Goal: Feedback & Contribution: Leave review/rating

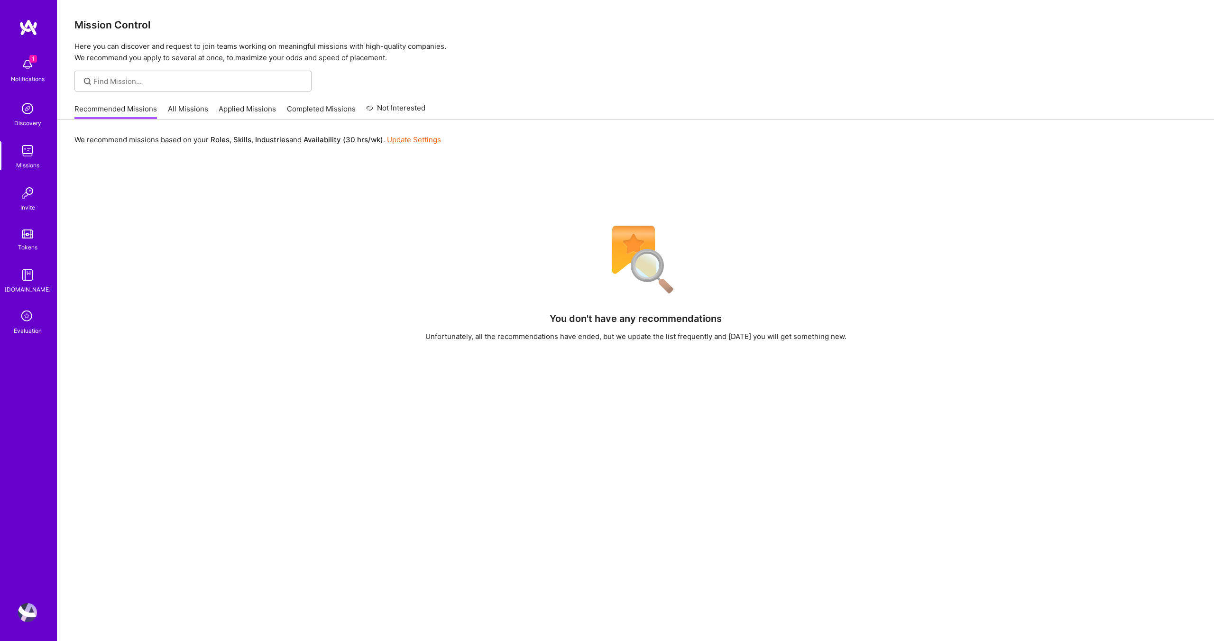
click at [31, 319] on icon at bounding box center [27, 317] width 18 height 18
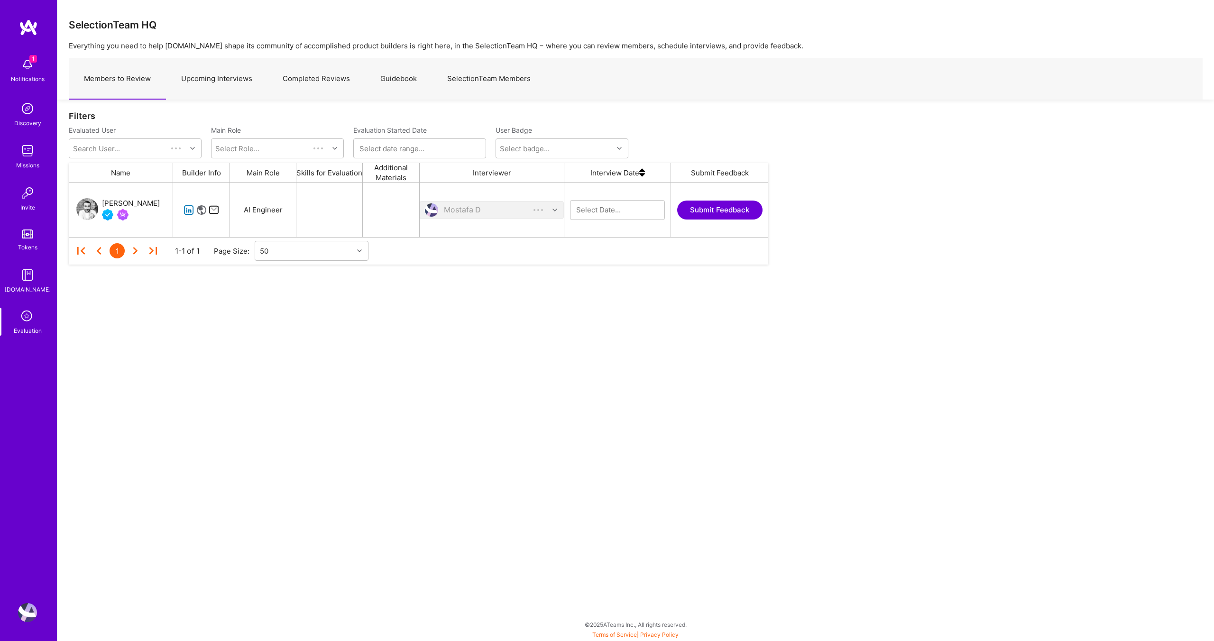
scroll to position [55, 700]
click at [228, 74] on link "Upcoming Interviews" at bounding box center [217, 78] width 102 height 41
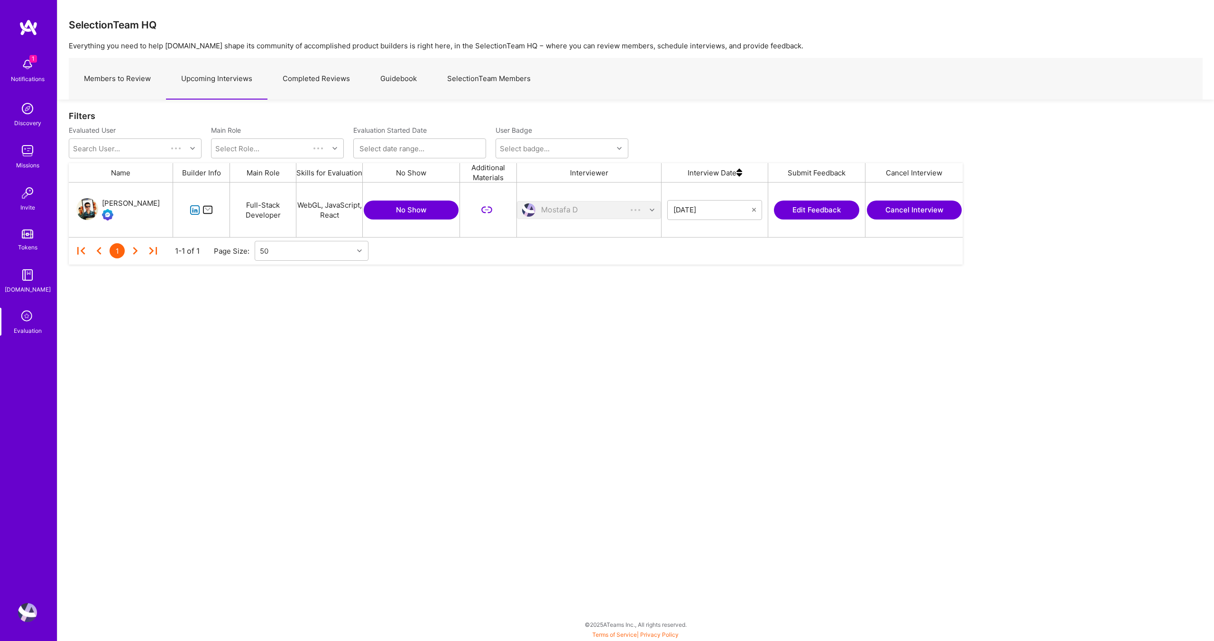
scroll to position [55, 894]
click at [797, 205] on button "Edit Feedback" at bounding box center [816, 210] width 85 height 19
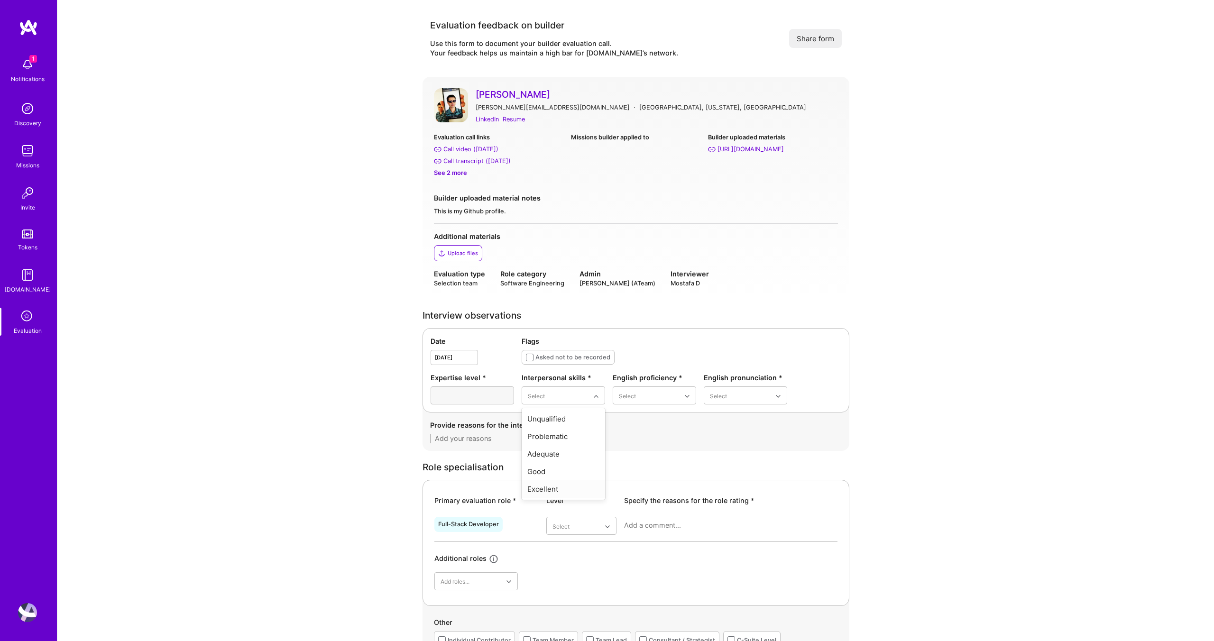
click at [542, 489] on div "Excellent" at bounding box center [563, 490] width 83 height 18
click at [632, 450] on div "Good" at bounding box center [654, 454] width 83 height 18
click at [719, 455] on div "Good" at bounding box center [745, 454] width 83 height 18
click at [490, 444] on div "Provide reasons for the interpersonal skills score *" at bounding box center [636, 432] width 427 height 38
click at [492, 437] on textarea at bounding box center [636, 438] width 412 height 9
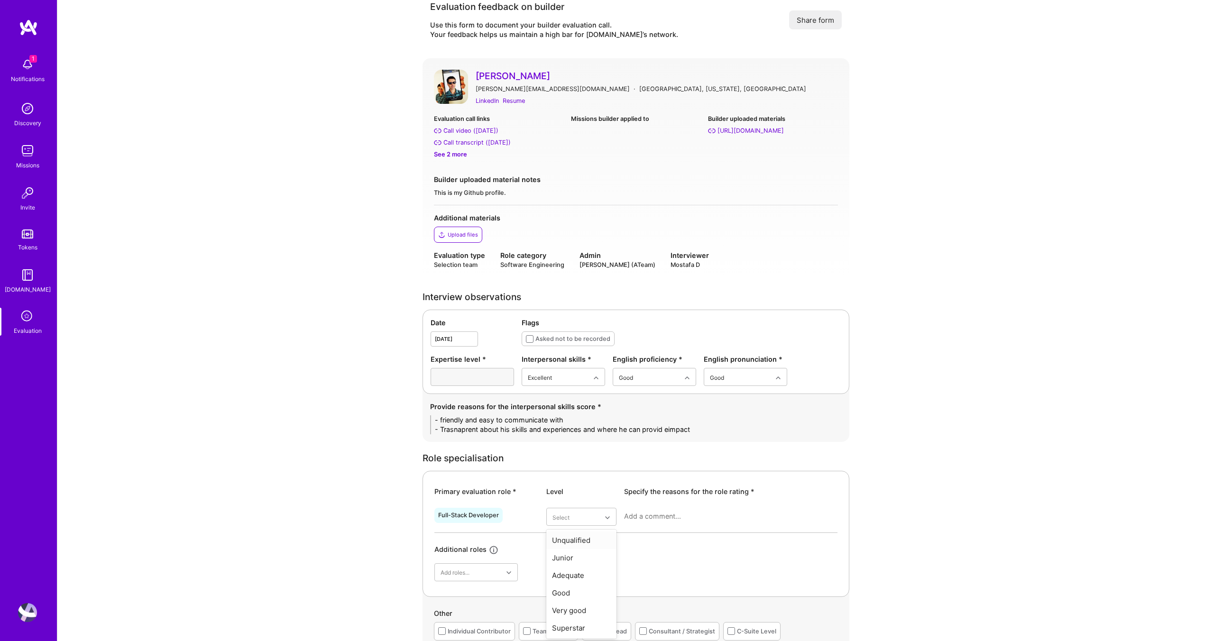
scroll to position [20, 0]
type textarea "- friendly and easy to communicate with - Trasnaprent about his skills and expe…"
click at [579, 571] on div "Adequate" at bounding box center [581, 574] width 70 height 18
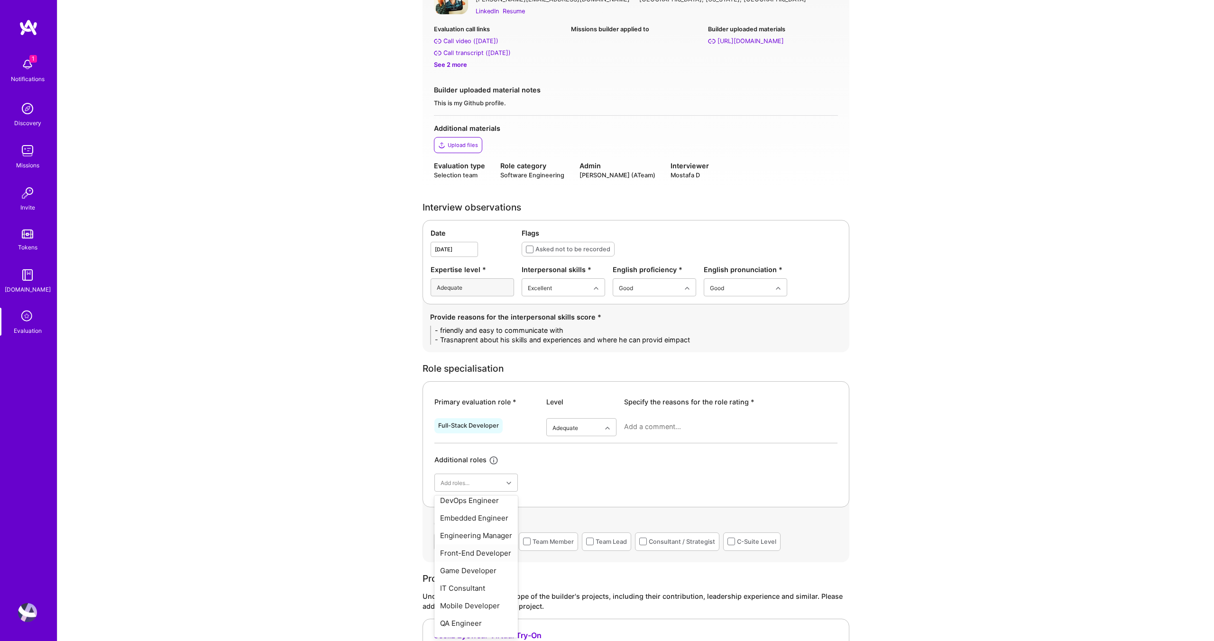
scroll to position [292, 0]
click at [480, 542] on div "Front-End Developer" at bounding box center [475, 551] width 83 height 18
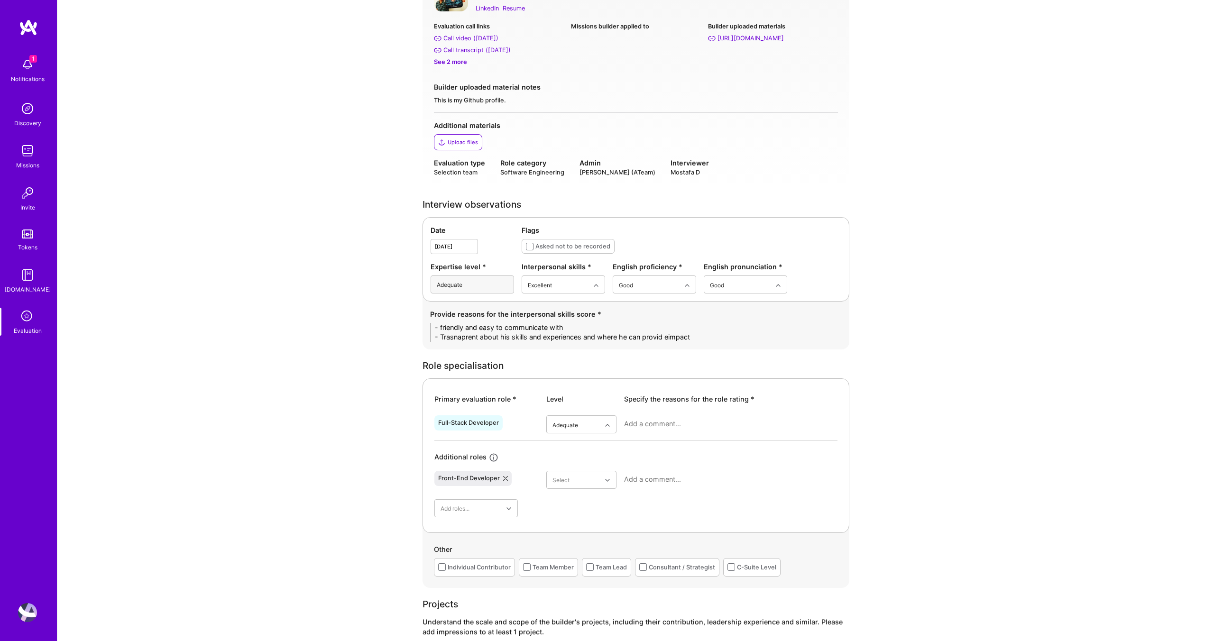
scroll to position [114, 0]
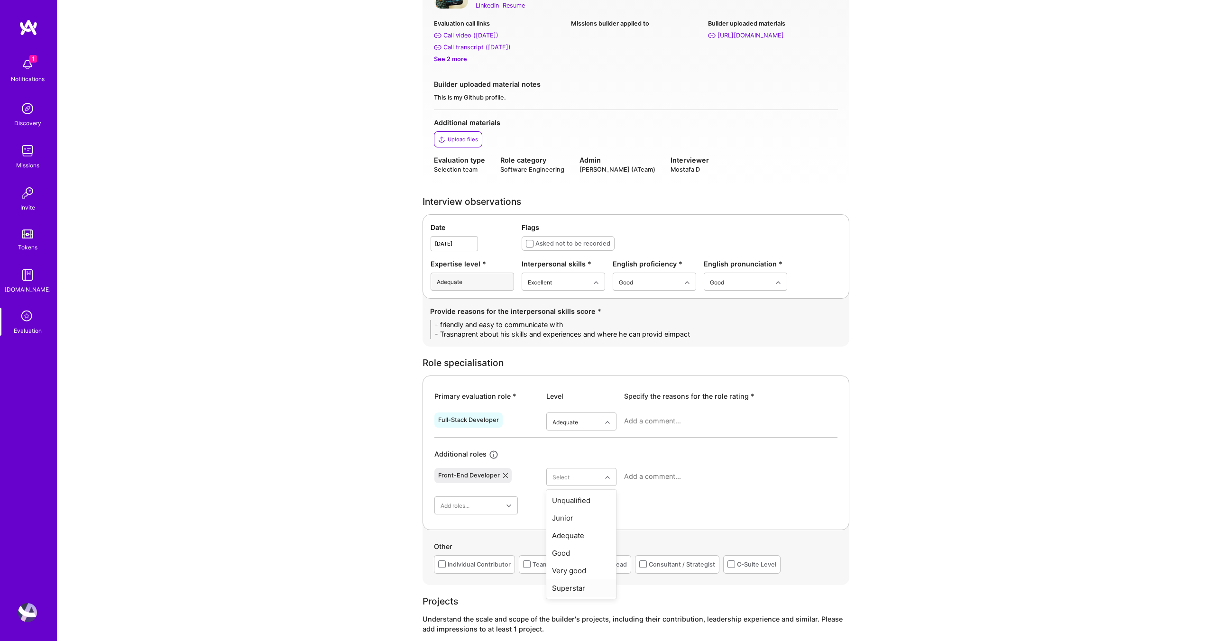
click at [579, 584] on div "Superstar" at bounding box center [581, 589] width 70 height 18
click at [677, 479] on textarea at bounding box center [730, 476] width 213 height 9
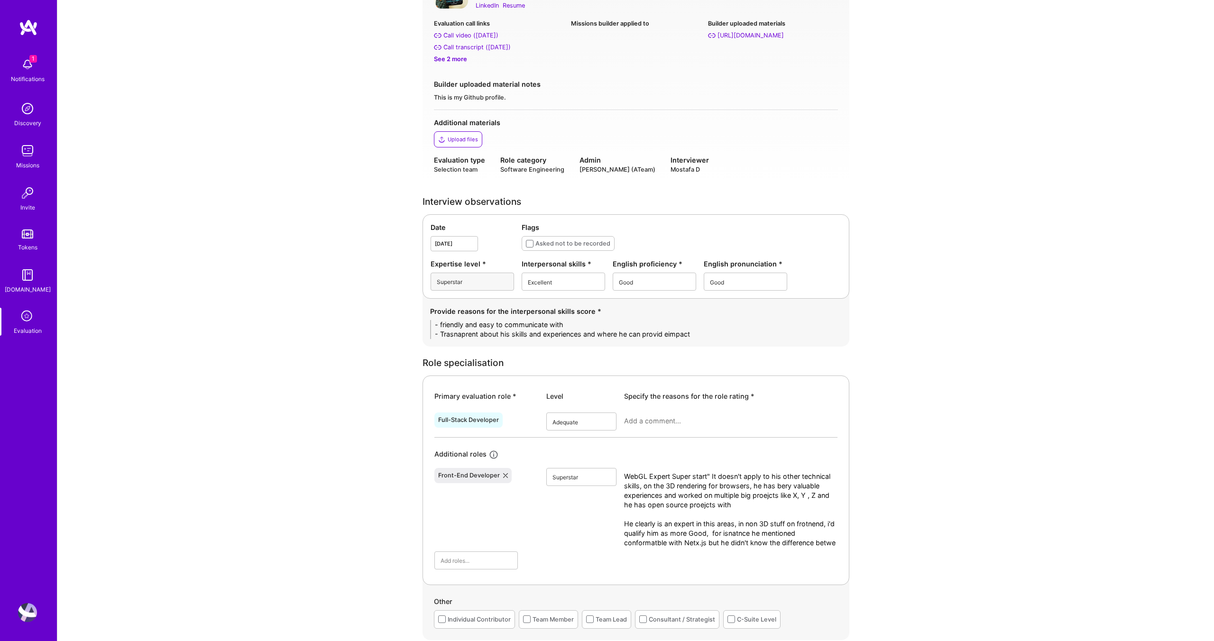
scroll to position [0, 0]
type textarea "WebGL Expert Super start" It doesn't apply to his other technical skills, on th…"
click at [660, 427] on div at bounding box center [730, 425] width 213 height 25
click at [656, 416] on textarea at bounding box center [730, 420] width 213 height 9
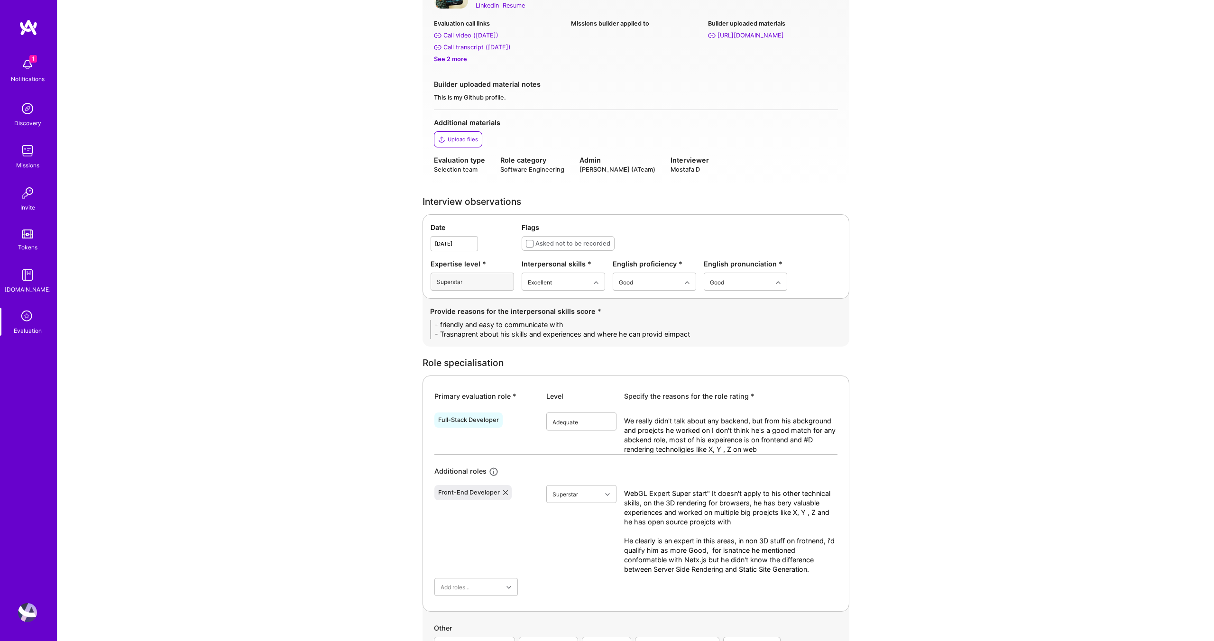
type textarea "We really didn't talk about any backend, but from his abckground and proejcts h…"
click at [566, 483] on div "Good" at bounding box center [581, 480] width 70 height 18
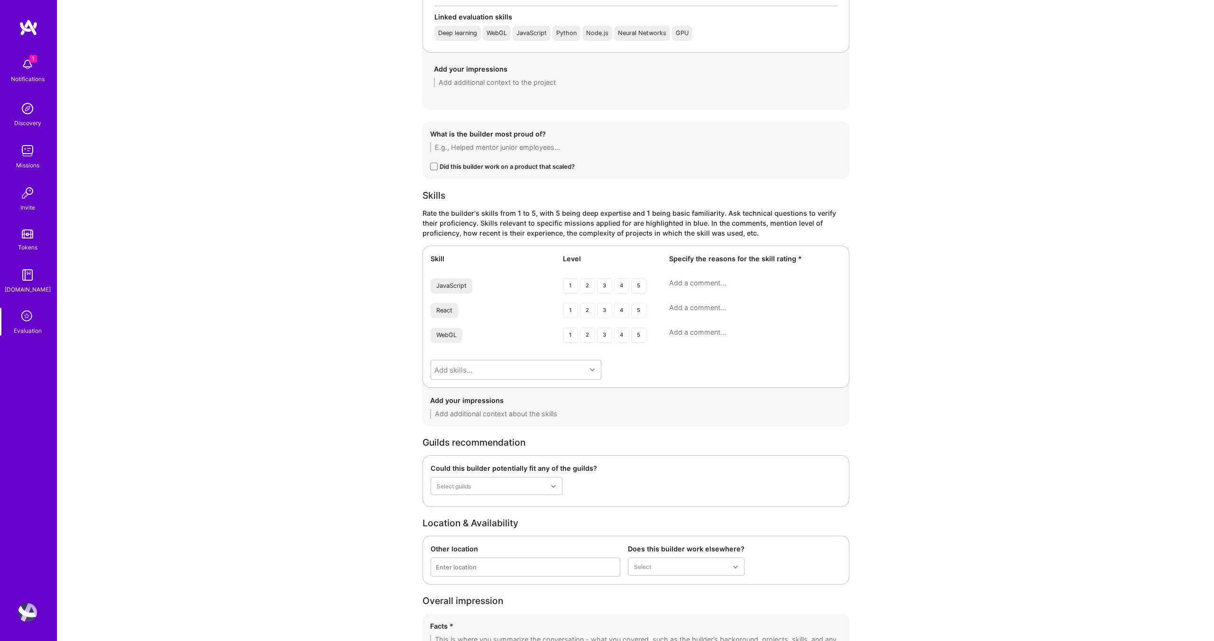
scroll to position [1210, 0]
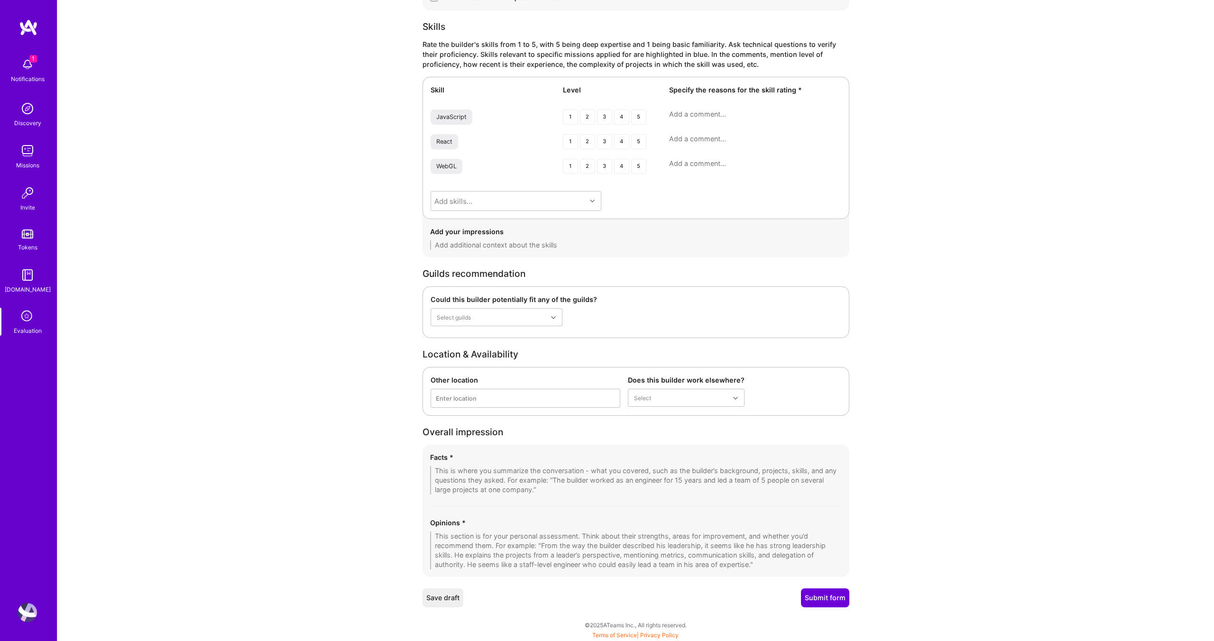
click at [473, 548] on textarea at bounding box center [636, 551] width 412 height 38
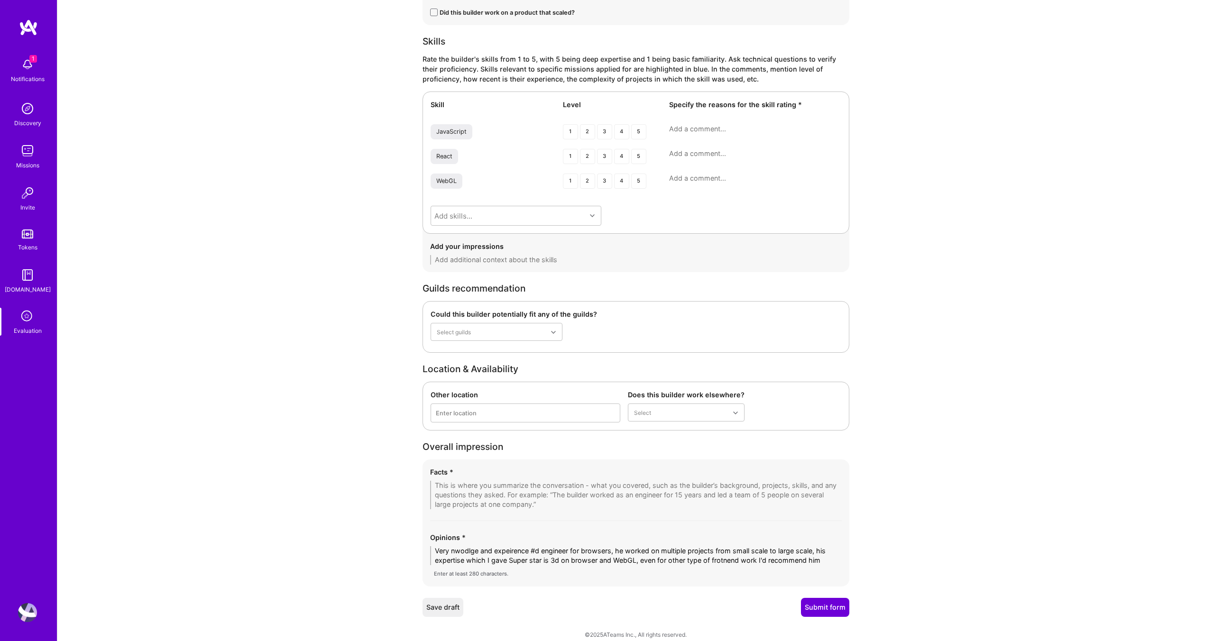
scroll to position [0, 0]
type textarea "Very nwodlge and expeirence #d engineer for browsers, he worked on multiple pro…"
click at [621, 128] on div "4" at bounding box center [621, 131] width 15 height 15
click at [626, 154] on div "4" at bounding box center [621, 156] width 15 height 15
click at [635, 132] on div "5" at bounding box center [638, 131] width 15 height 15
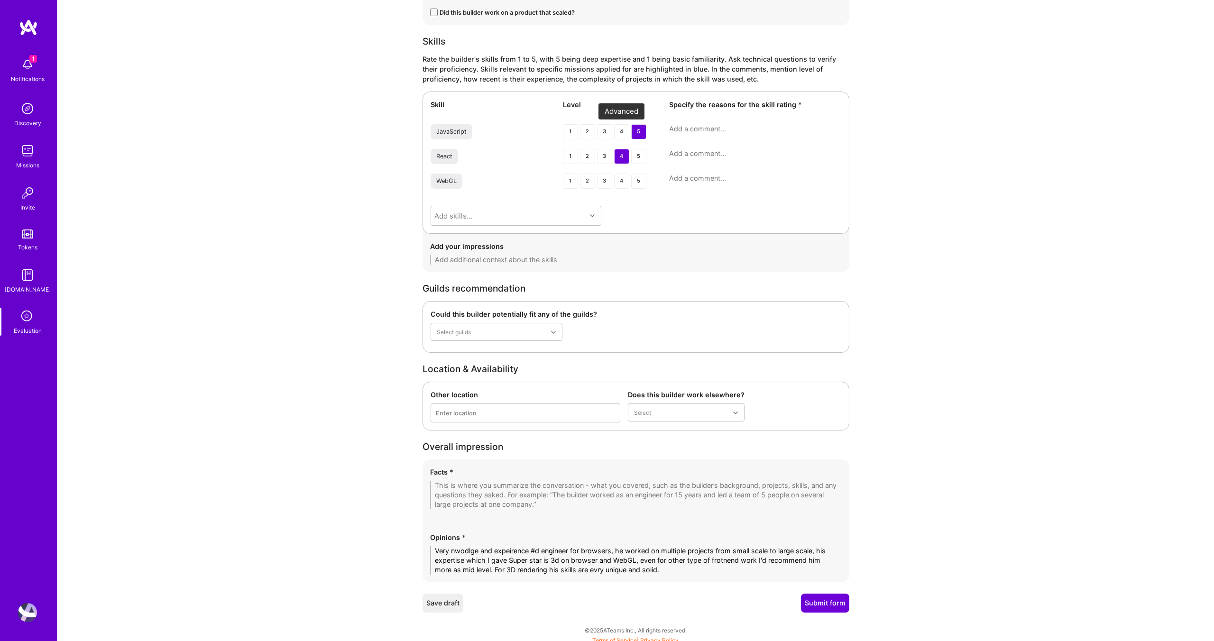
click at [627, 129] on div "4" at bounding box center [621, 131] width 15 height 15
click at [640, 160] on div "5" at bounding box center [638, 156] width 15 height 15
click at [618, 156] on div "4" at bounding box center [621, 156] width 15 height 15
click at [606, 158] on div "3" at bounding box center [604, 156] width 15 height 15
click at [639, 181] on div "5" at bounding box center [638, 181] width 15 height 15
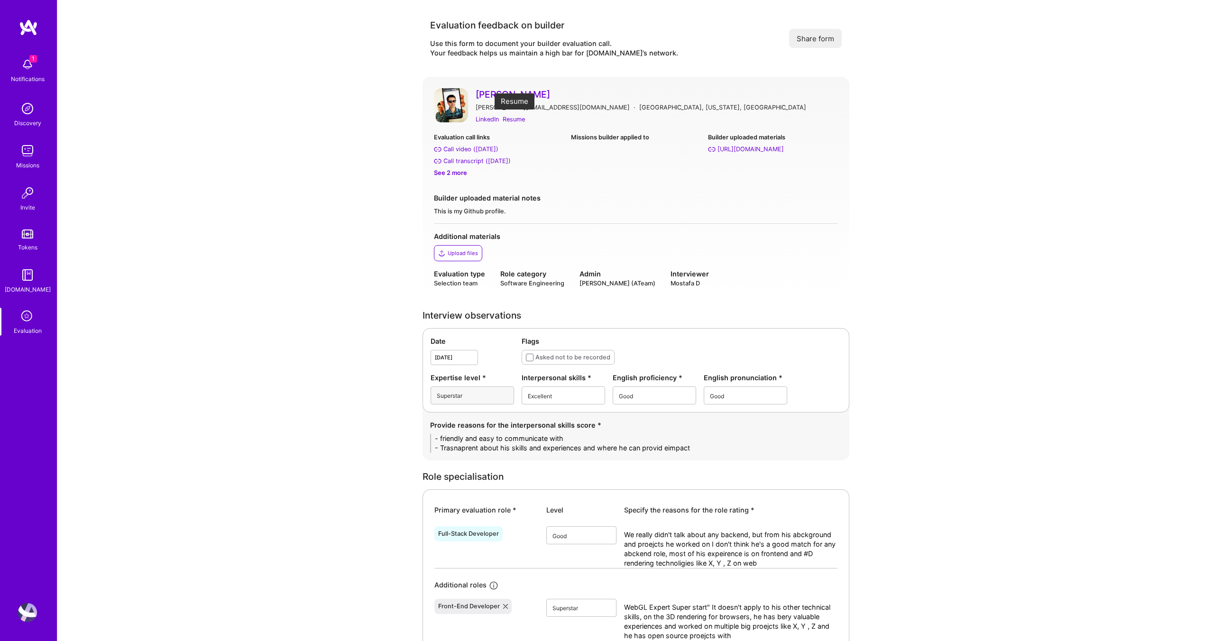
click at [515, 120] on div "Resume" at bounding box center [514, 119] width 22 height 10
click at [454, 174] on div "See 2 more" at bounding box center [498, 173] width 129 height 10
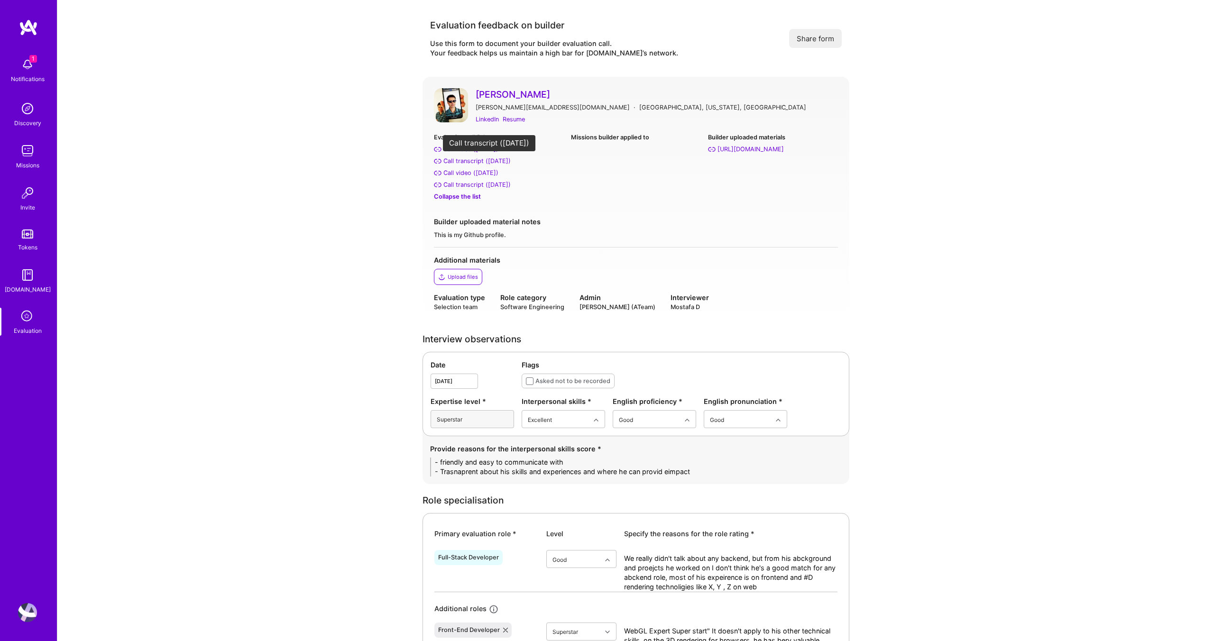
click at [499, 158] on div "Call transcript ([DATE])" at bounding box center [477, 161] width 67 height 10
click at [490, 182] on div "Call transcript ([DATE])" at bounding box center [477, 185] width 67 height 10
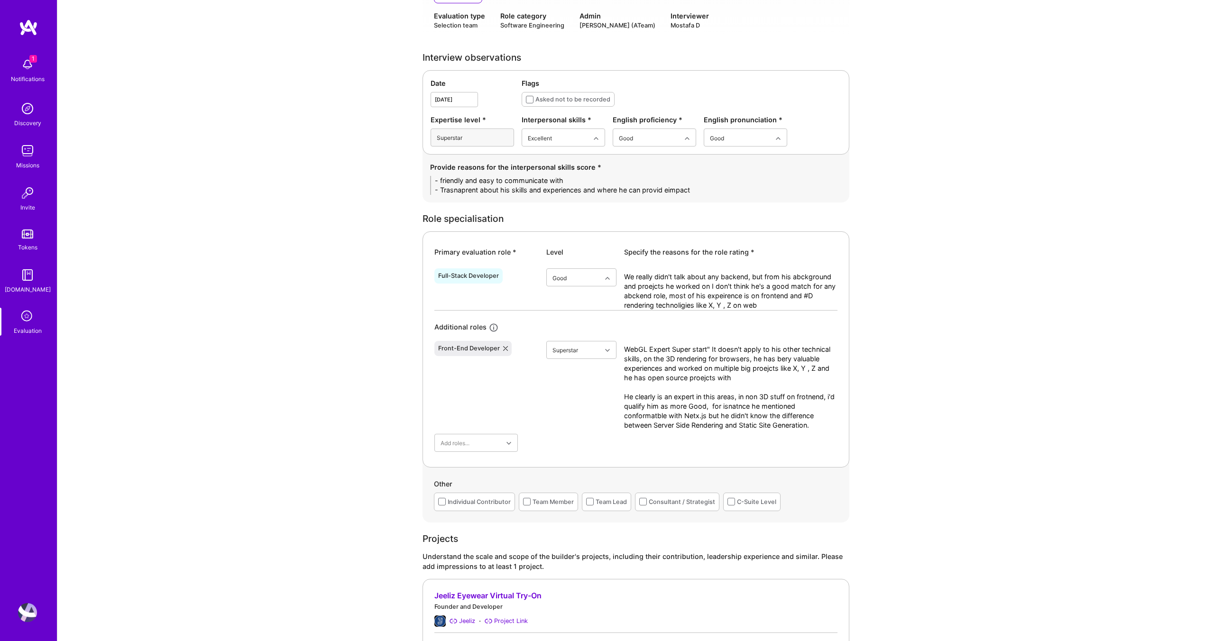
scroll to position [278, 0]
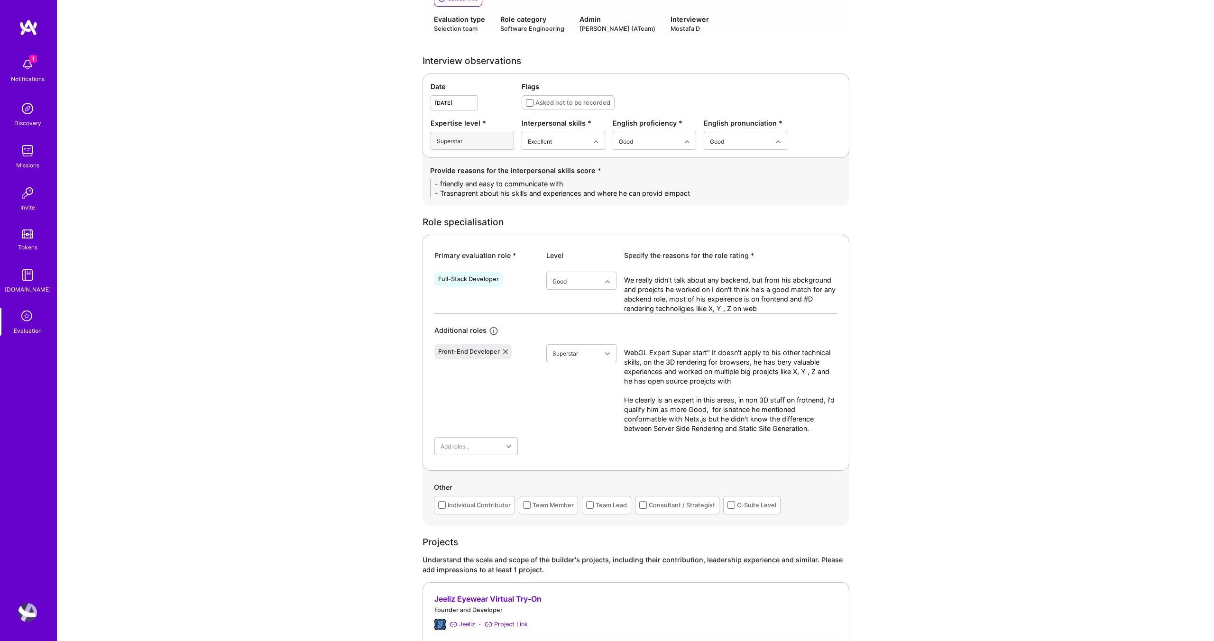
click at [719, 292] on textarea "We really didn't talk about any backend, but from his abckground and proejcts h…" at bounding box center [730, 295] width 213 height 38
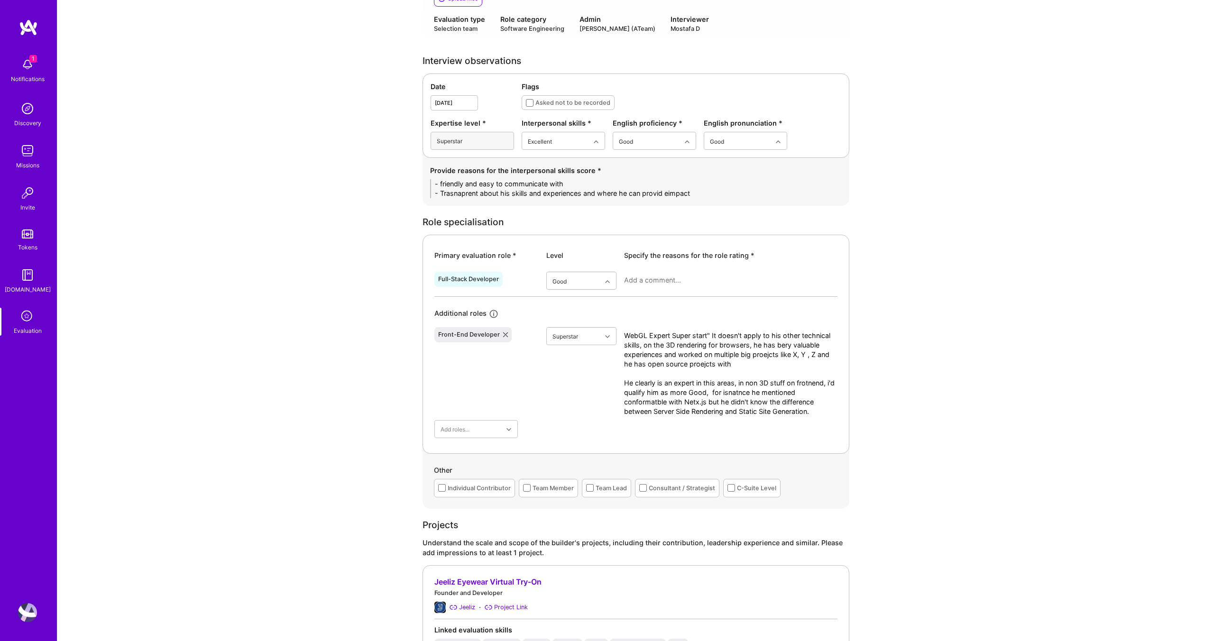
paste textarea "We didn’t dive into backend topics, and based on his background and project his…"
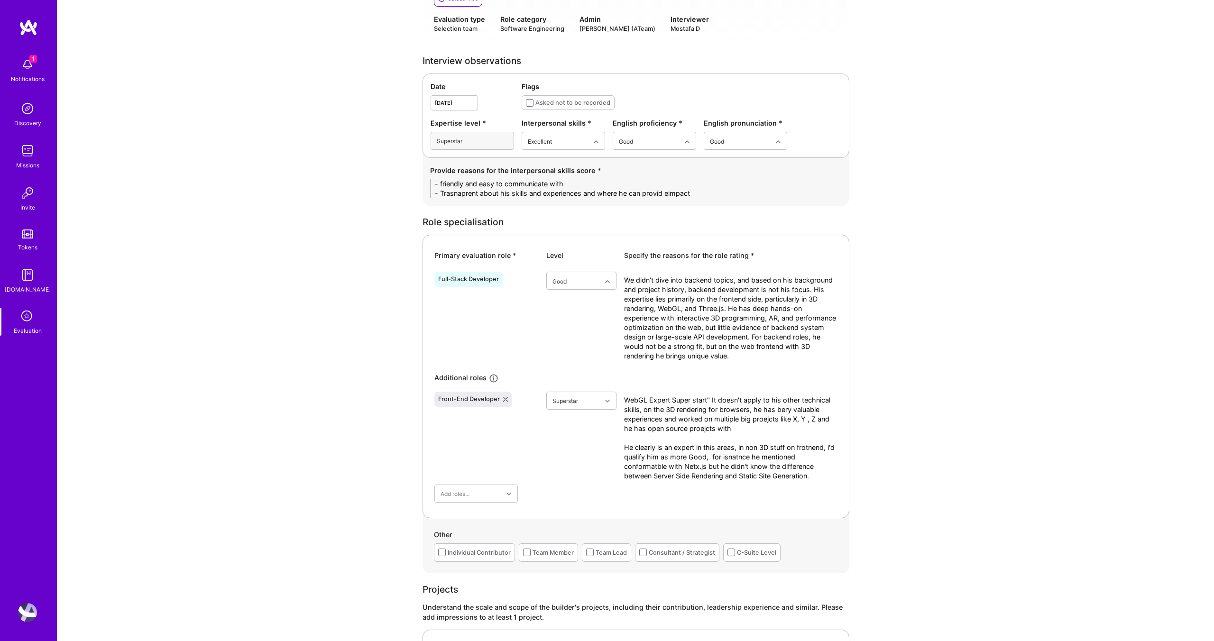
type textarea "We didn’t dive into backend topics, and based on his background and project his…"
click at [754, 411] on textarea "WebGL Expert Super start" It doesn't apply to his other technical skills, on th…" at bounding box center [730, 438] width 213 height 85
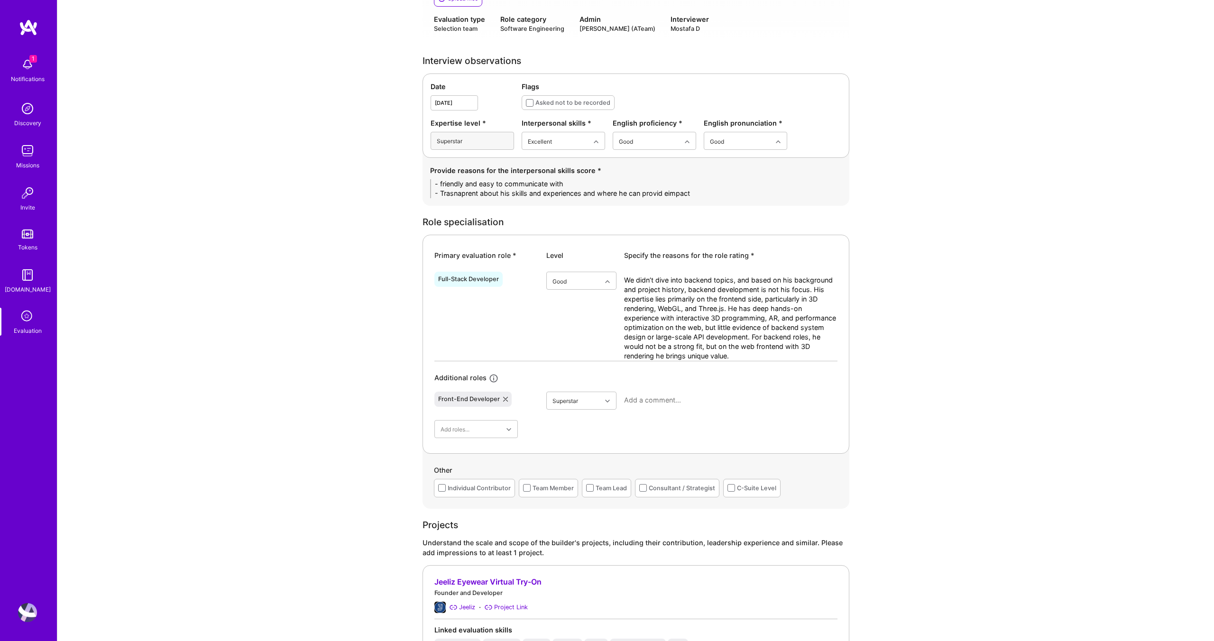
paste textarea "[PERSON_NAME] is clearly a WebGL and 3D browser rendering expert, with publishe…"
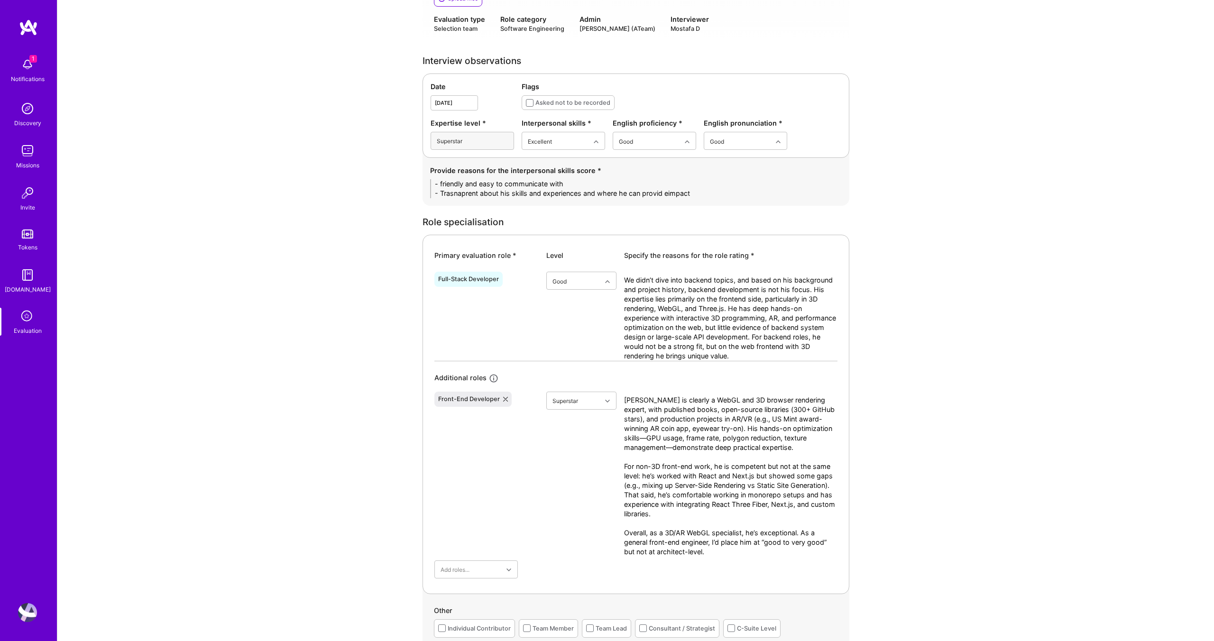
type textarea "[PERSON_NAME] is clearly a WebGL and 3D browser rendering expert, with publishe…"
click at [516, 200] on div "Provide reasons for the interpersonal skills score * - friendly and easy to com…" at bounding box center [636, 182] width 427 height 48
click at [521, 191] on textarea "- friendly and easy to communicate with - Trasnaprent about his skills and expe…" at bounding box center [636, 188] width 412 height 19
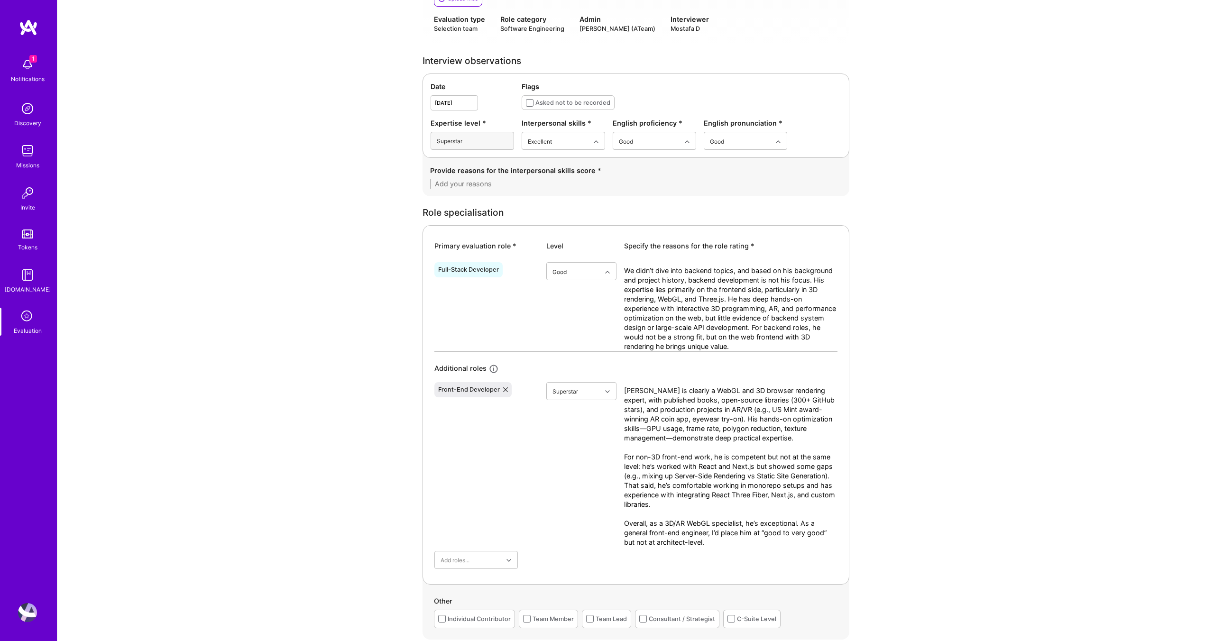
paste textarea "• Friendly, approachable, and easy to communicate with, which made the conversa…"
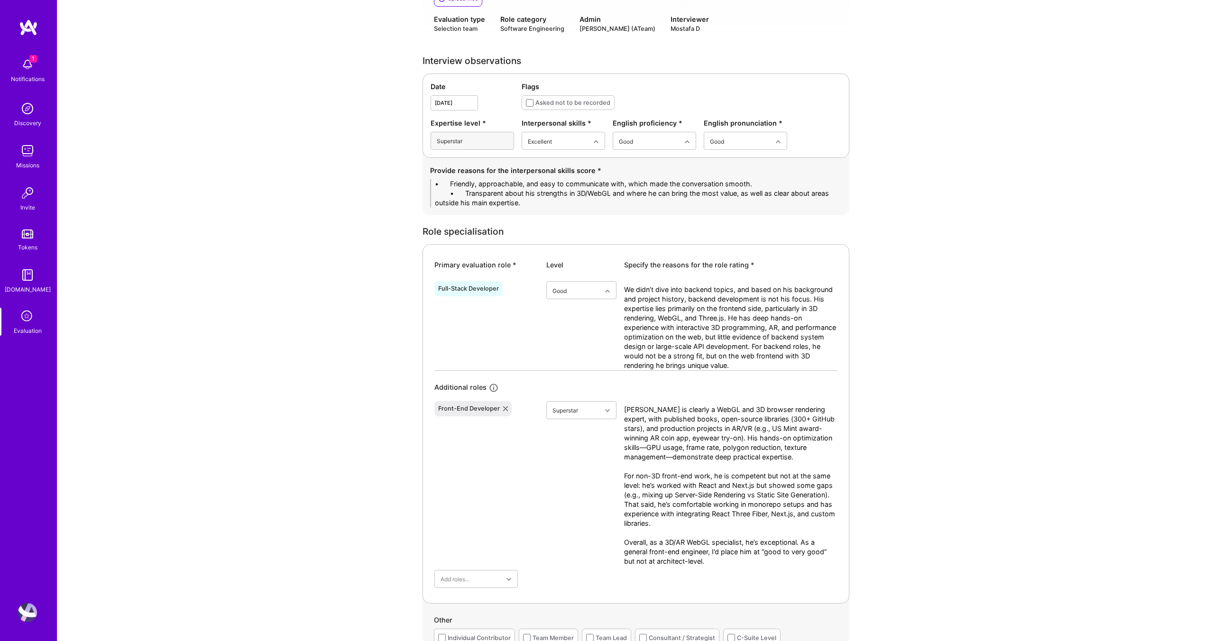
drag, startPoint x: 464, startPoint y: 193, endPoint x: 391, endPoint y: 191, distance: 73.5
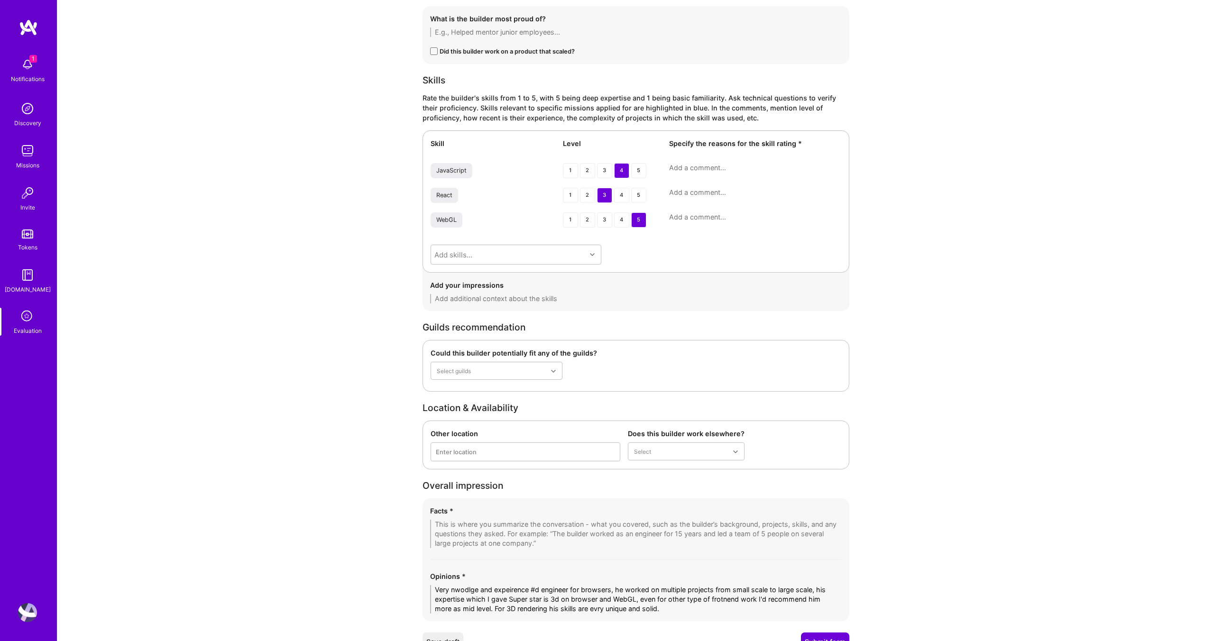
scroll to position [1357, 0]
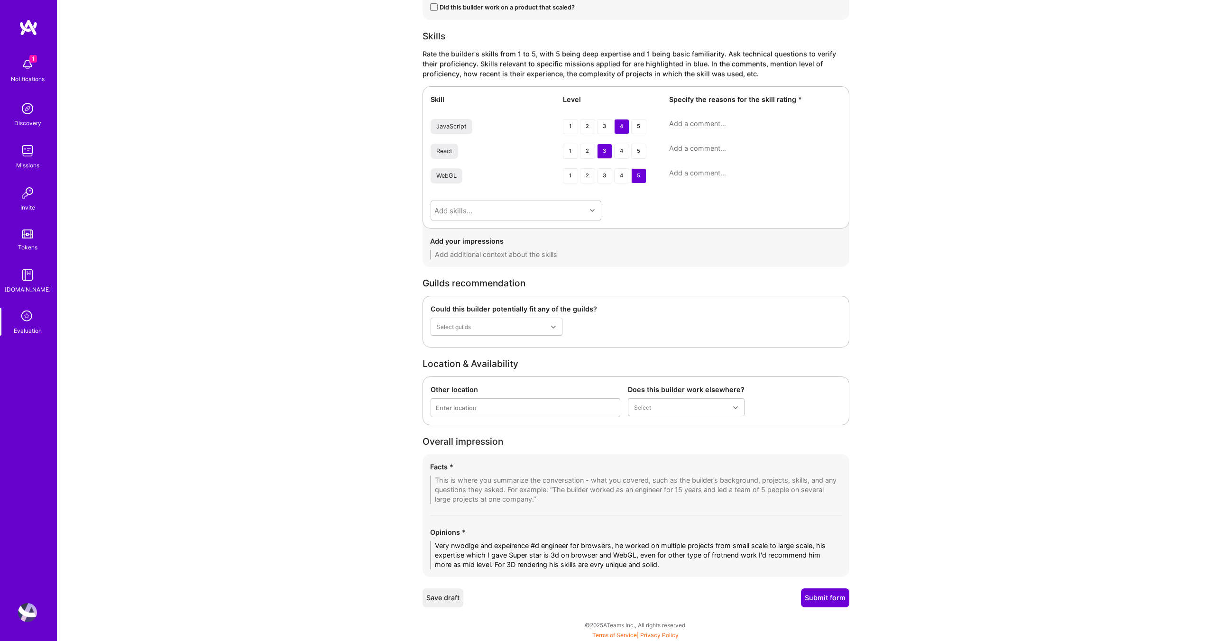
type textarea "- Friendly, approachable, and easy to communicate with, which made the conversa…"
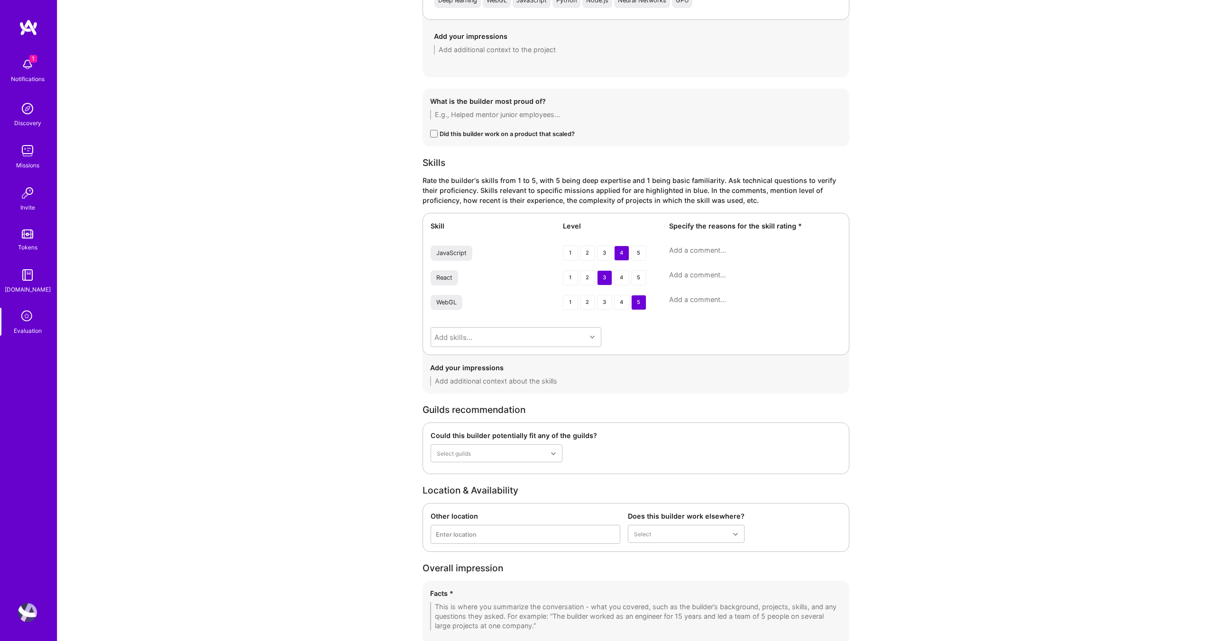
scroll to position [1203, 0]
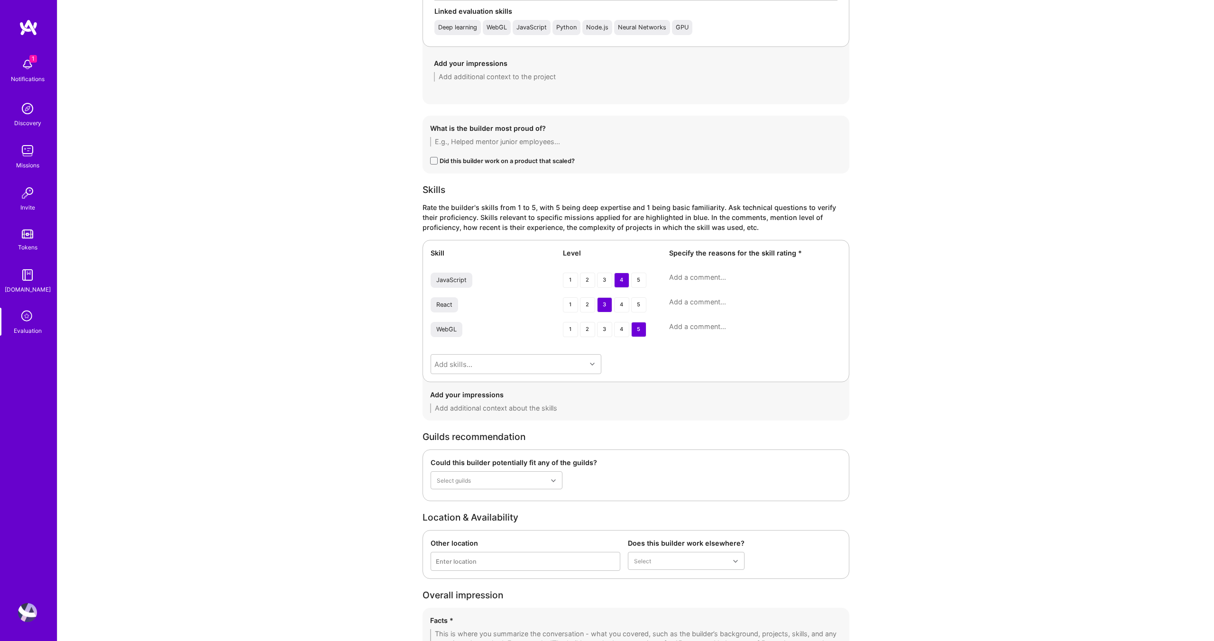
click at [705, 271] on div "Skill Level Specify the reasons for the skill rating * JavaScript 1 2 3 4 5 Rea…" at bounding box center [636, 311] width 427 height 142
click at [702, 279] on textarea at bounding box center [755, 277] width 172 height 9
paste textarea "He has strong JavaScript experience, especially in the context of 3D rendering …"
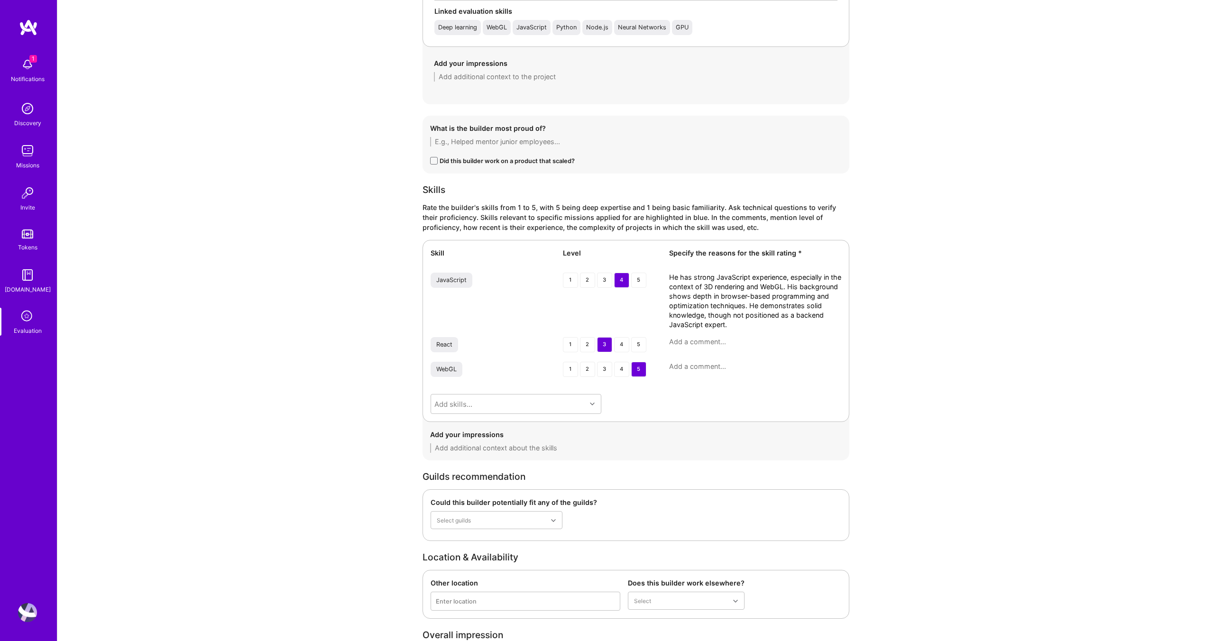
type textarea "He has strong JavaScript experience, especially in the context of 3D rendering …"
click at [702, 343] on textarea at bounding box center [755, 341] width 172 height 9
paste textarea "Comfortable building applications in React (e.g., room configurator, UI for GDs…"
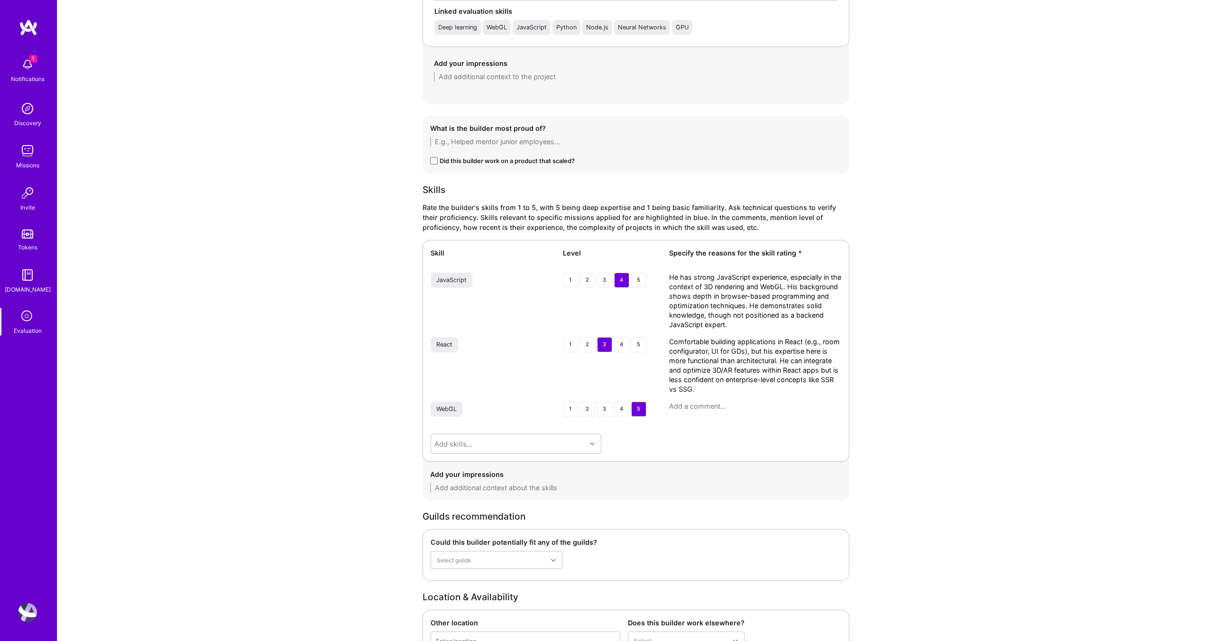
type textarea "Comfortable building applications in React (e.g., room configurator, UI for GDs…"
click at [725, 402] on textarea at bounding box center [755, 406] width 172 height 9
paste textarea "This is clearly his strongest domain. He has over a decade of hands-on work, au…"
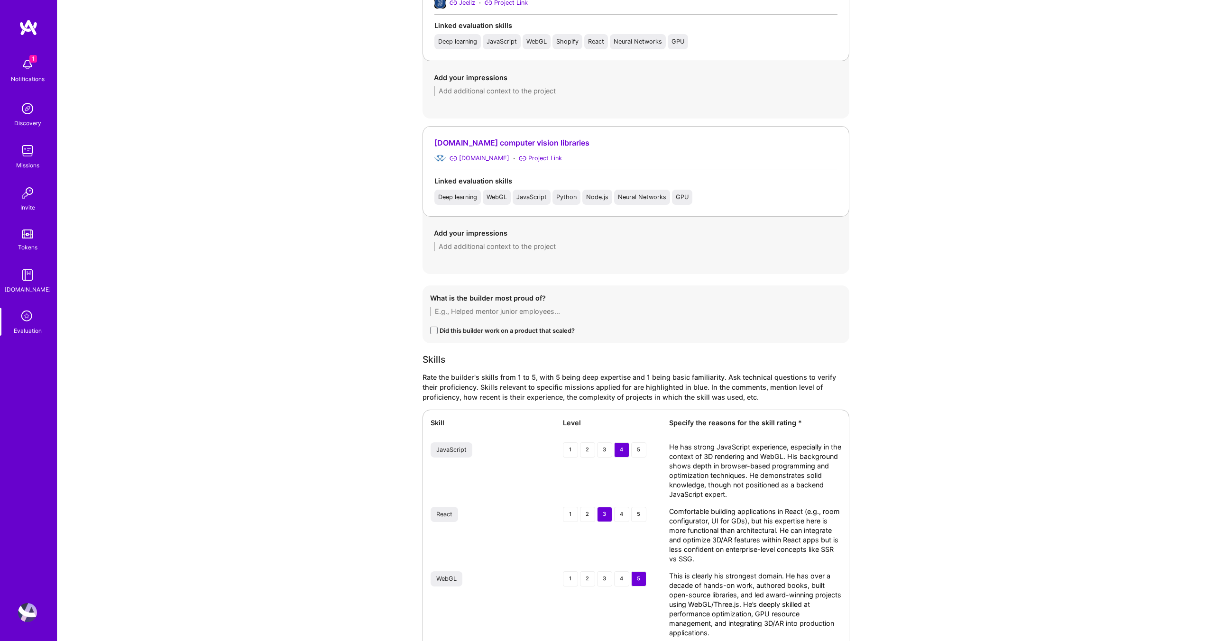
scroll to position [1486, 0]
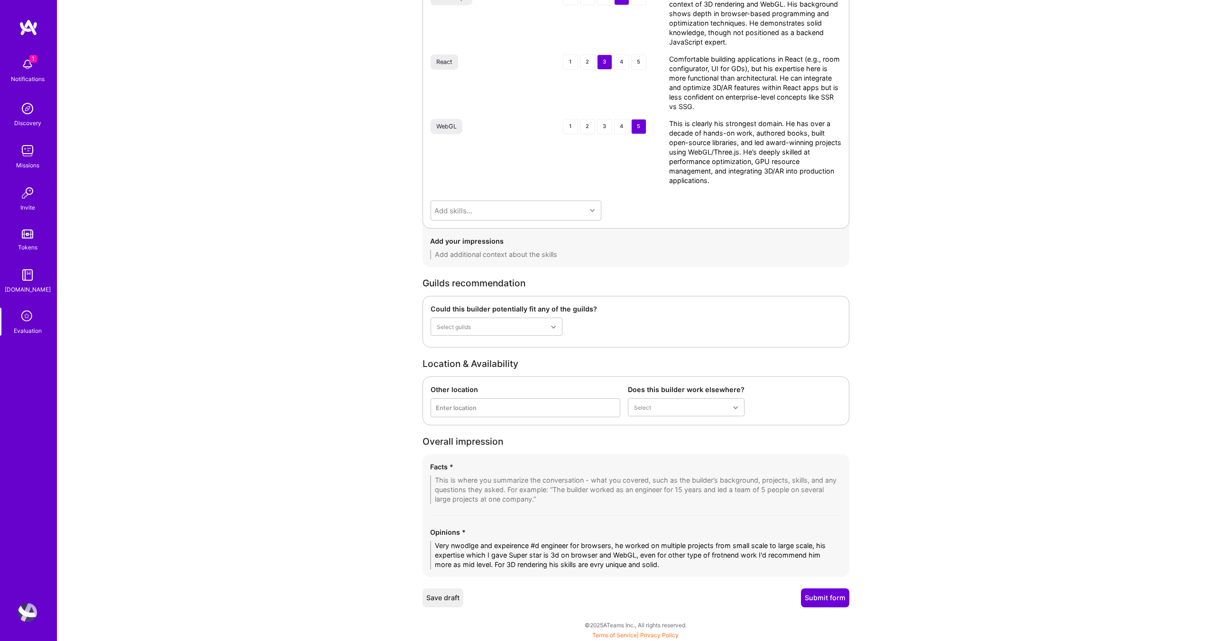
type textarea "This is clearly his strongest domain. He has over a decade of hands-on work, au…"
click at [450, 473] on div "Facts *" at bounding box center [636, 483] width 412 height 42
click at [446, 483] on textarea at bounding box center [636, 490] width 412 height 28
paste textarea "3. Loremipsumd 8S/AmeTC Adipiscin • Elitse doe temp i utlabo et doloremagn al 7…"
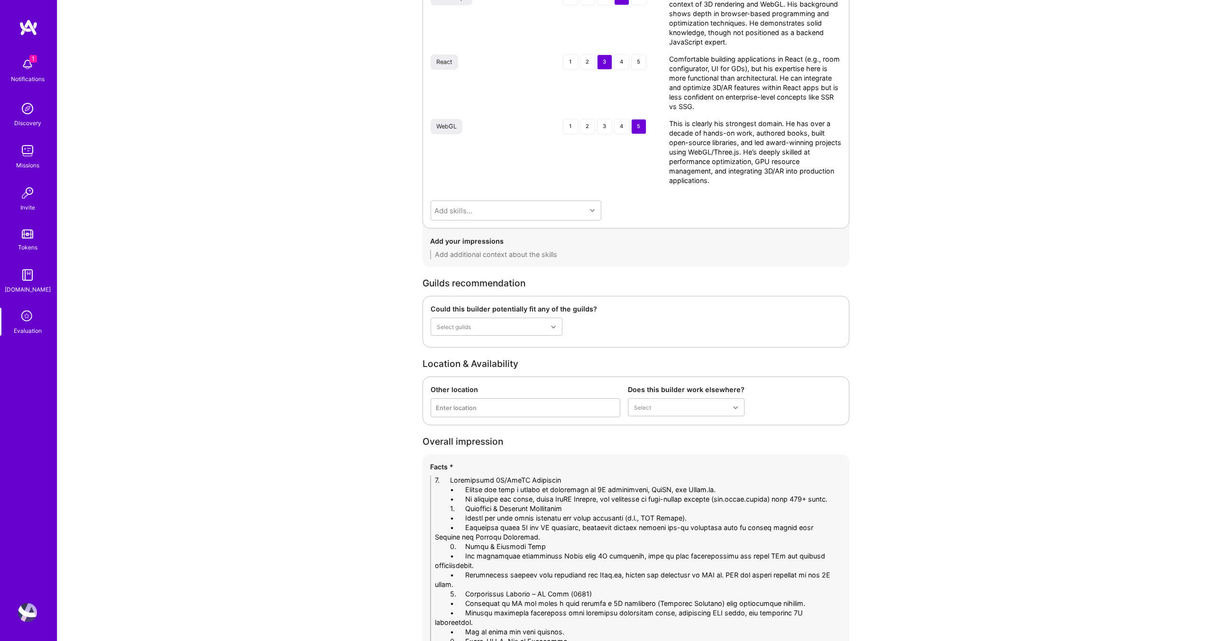
scroll to position [0, 0]
drag, startPoint x: 464, startPoint y: 478, endPoint x: 436, endPoint y: 479, distance: 28.5
click at [436, 479] on textarea at bounding box center [636, 575] width 412 height 199
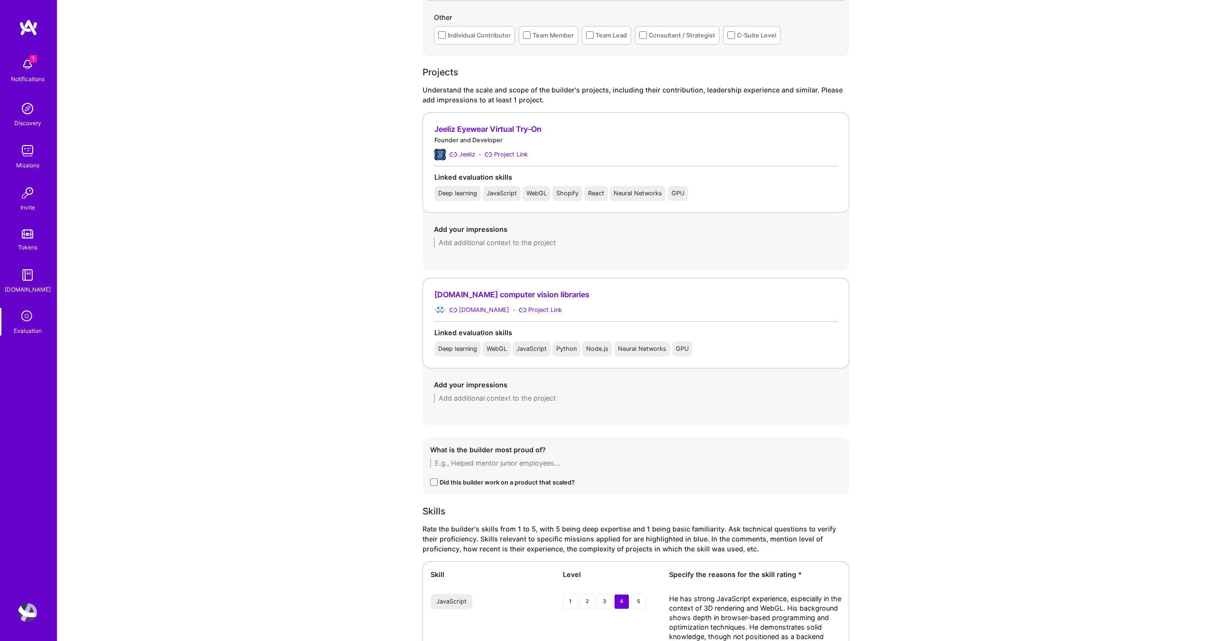
scroll to position [781, 0]
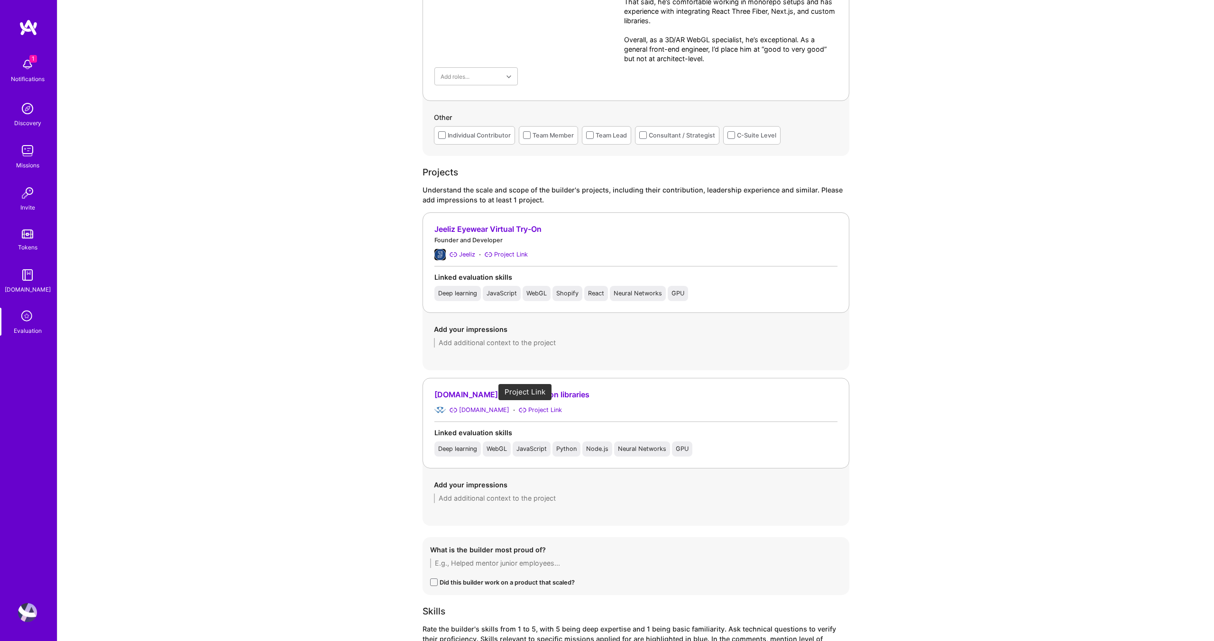
type textarea "5- Loremipsumd 1S/AmeTC Adipiscin - Elitse doe temp i utlabo et doloremagn al 4…"
click at [528, 407] on div "Project Link" at bounding box center [545, 410] width 34 height 10
click at [467, 501] on textarea at bounding box center [636, 498] width 404 height 9
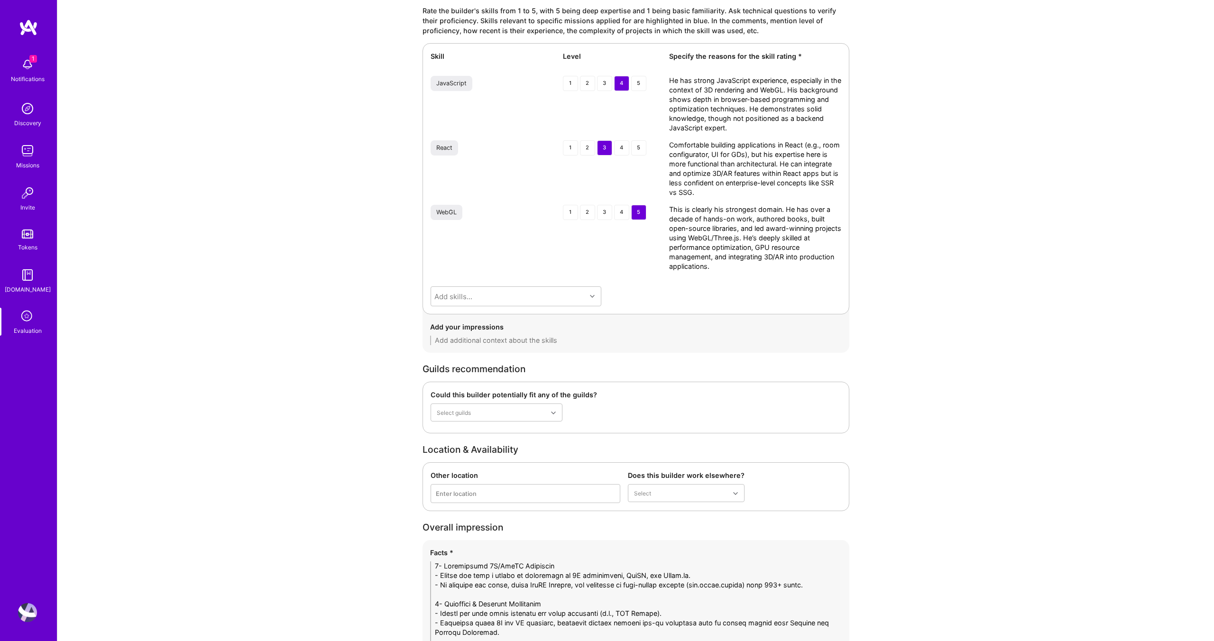
scroll to position [1666, 0]
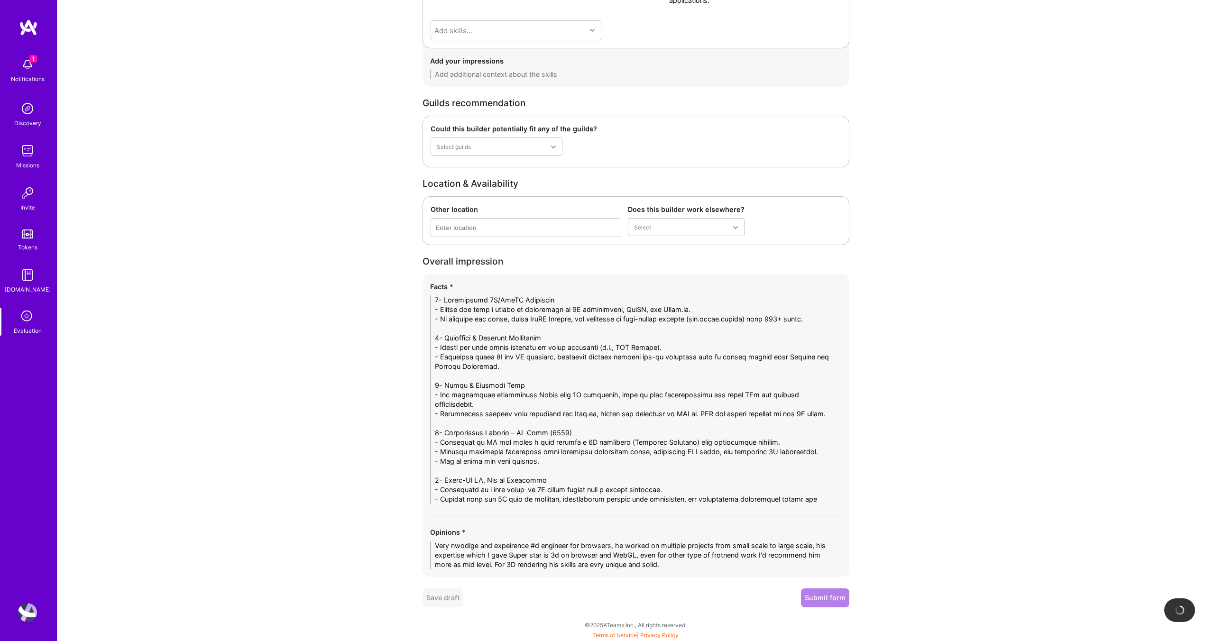
type textarea "Multiple projects for 3D rendering on [PERSON_NAME], all of them amazing!"
click at [819, 594] on button "Submit form" at bounding box center [825, 598] width 48 height 19
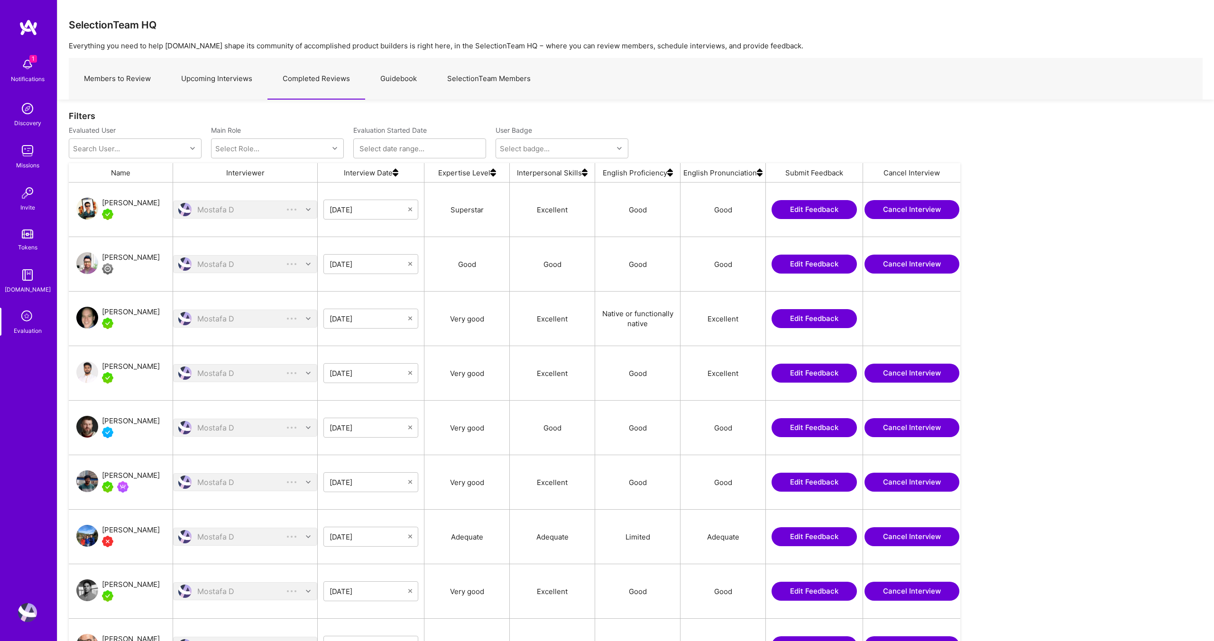
scroll to position [542, 892]
click at [111, 202] on div "[PERSON_NAME]" at bounding box center [131, 202] width 58 height 11
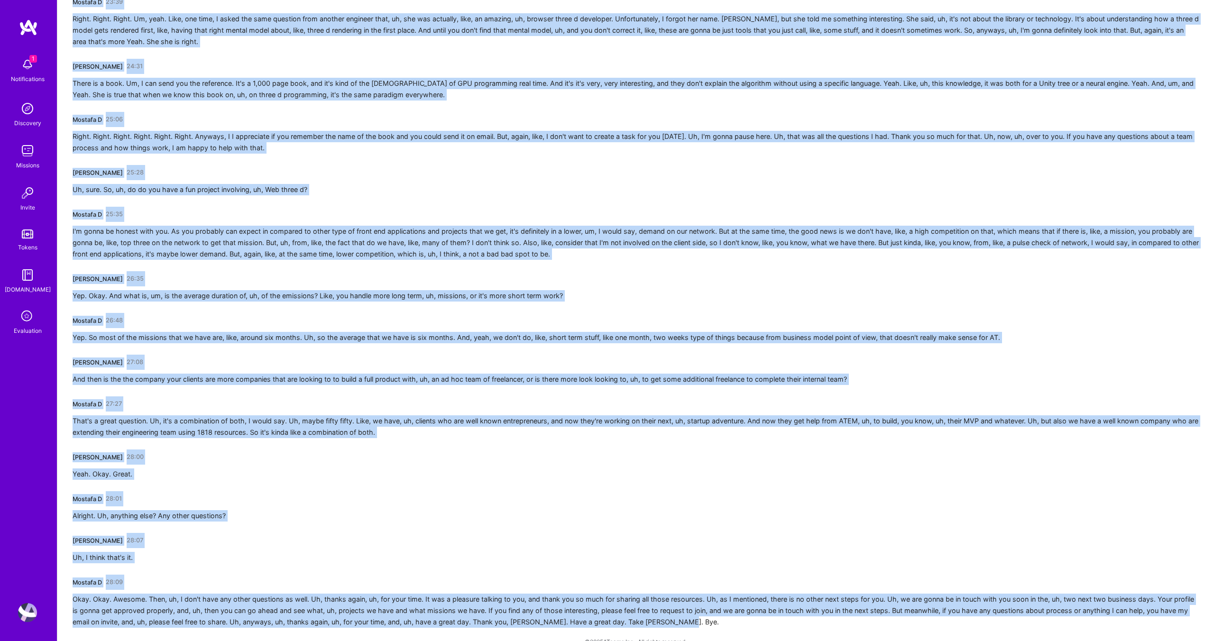
scroll to position [2263, 0]
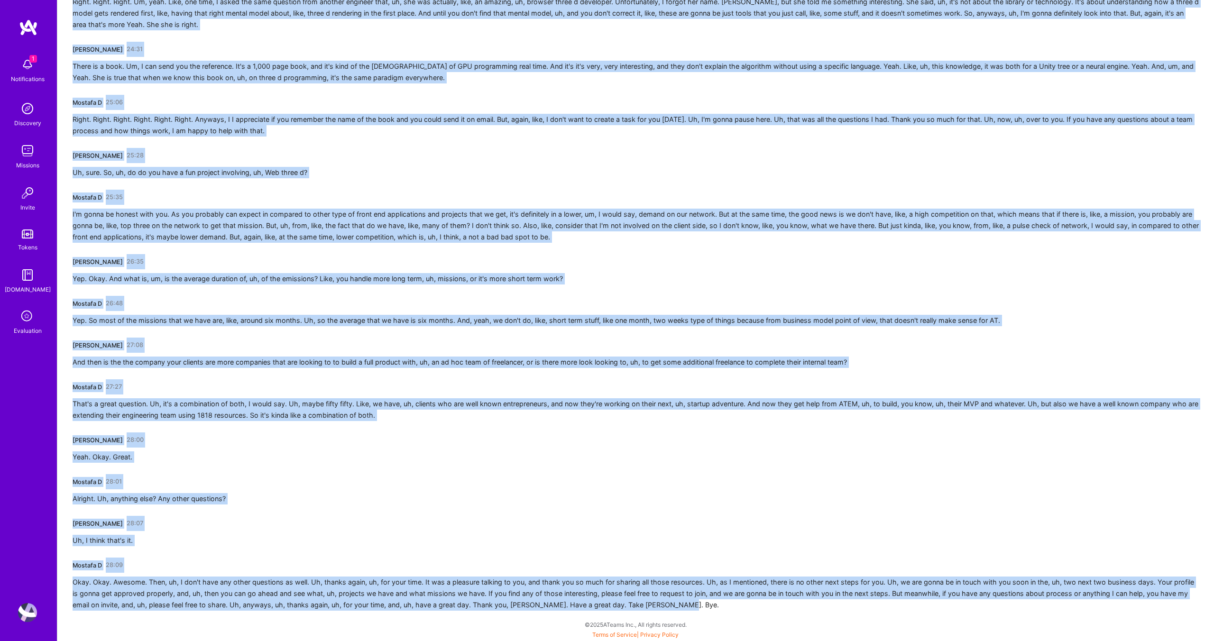
drag, startPoint x: 74, startPoint y: 167, endPoint x: 605, endPoint y: 641, distance: 711.2
copy div "Mostafa D 00:01 Hi. And you? I'm doing great. Uh, where are you calling from? X…"
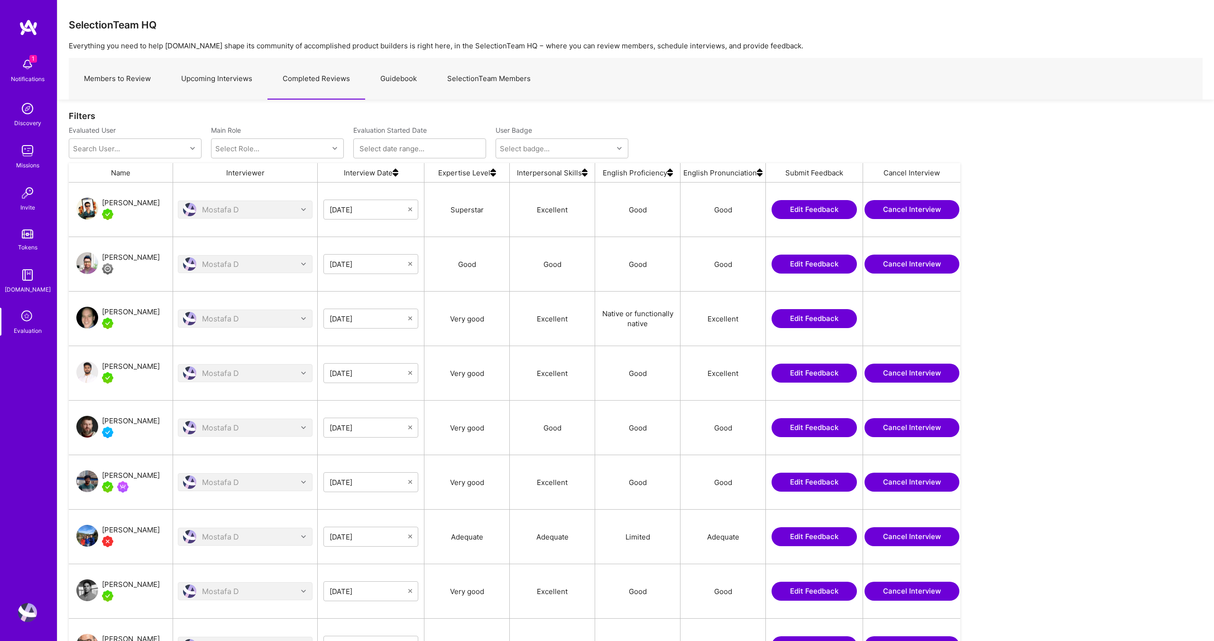
scroll to position [542, 892]
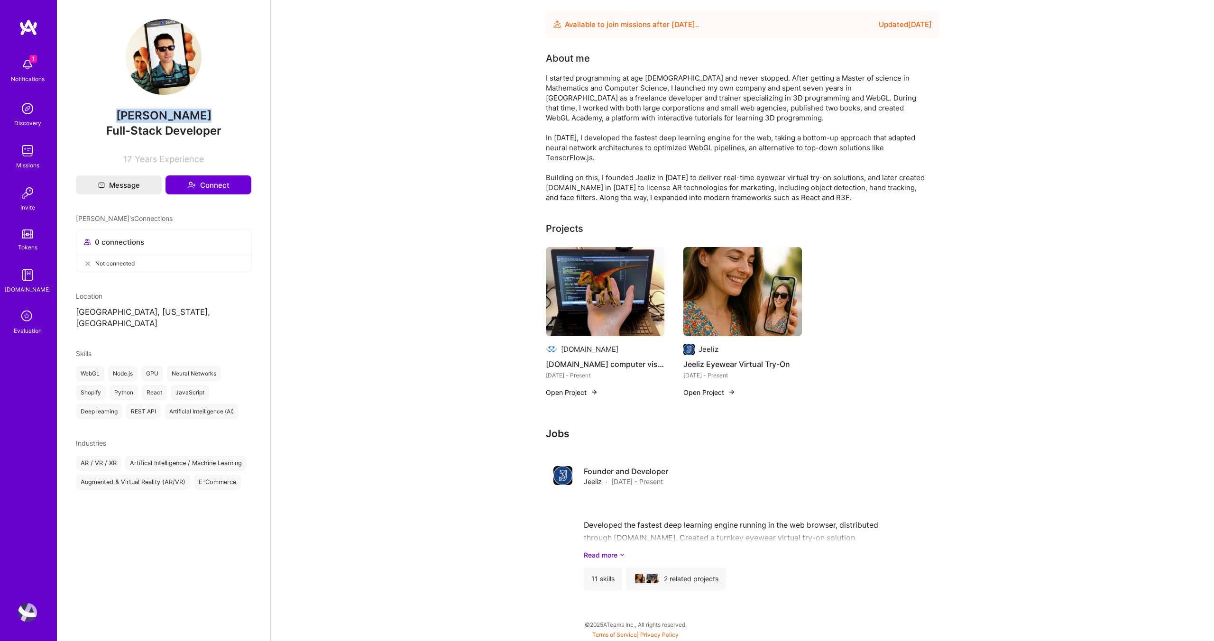
drag, startPoint x: 206, startPoint y: 114, endPoint x: 125, endPoint y: 115, distance: 81.1
click at [125, 115] on span "[PERSON_NAME]" at bounding box center [164, 116] width 176 height 14
copy span "[PERSON_NAME]"
